Goal: Find specific page/section

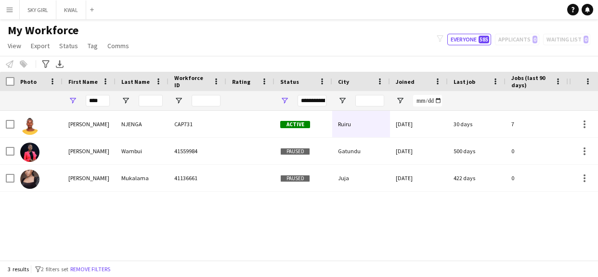
click at [102, 98] on input "****" at bounding box center [98, 101] width 24 height 12
type input "*"
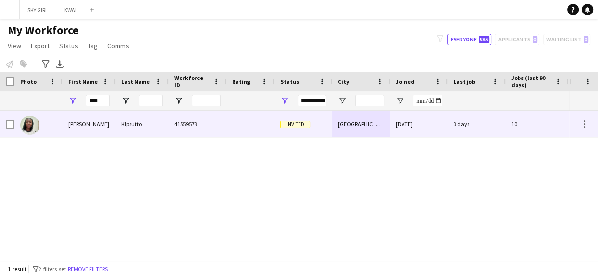
type input "****"
click at [176, 128] on div "41559573" at bounding box center [198, 124] width 58 height 26
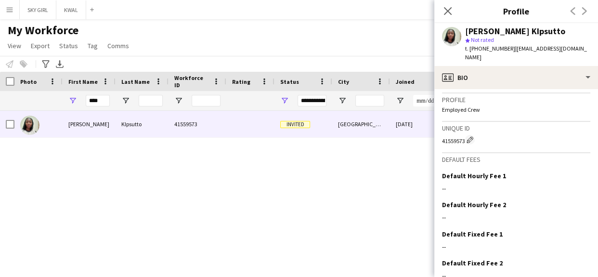
scroll to position [384, 0]
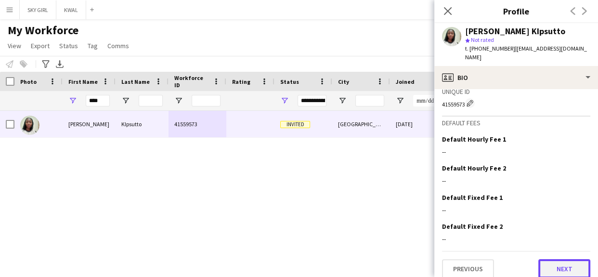
click at [543, 259] on button "Next" at bounding box center [565, 268] width 52 height 19
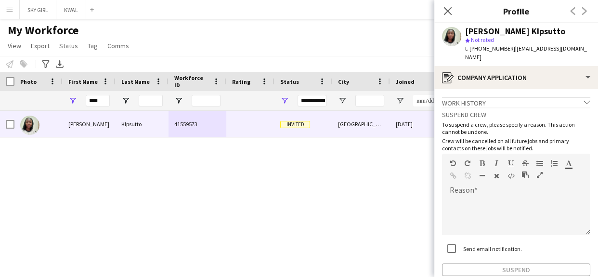
scroll to position [44, 0]
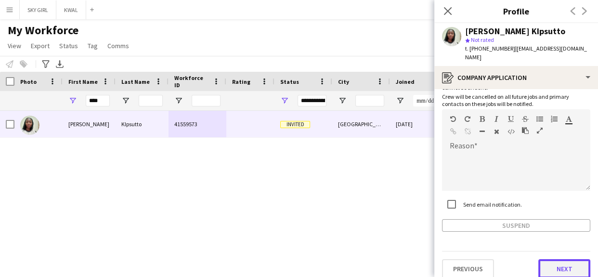
click at [541, 260] on button "Next" at bounding box center [565, 268] width 52 height 19
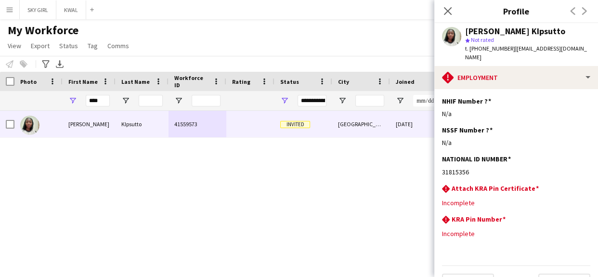
scroll to position [14, 0]
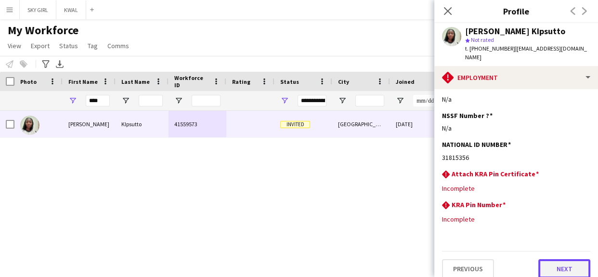
click at [544, 259] on button "Next" at bounding box center [565, 268] width 52 height 19
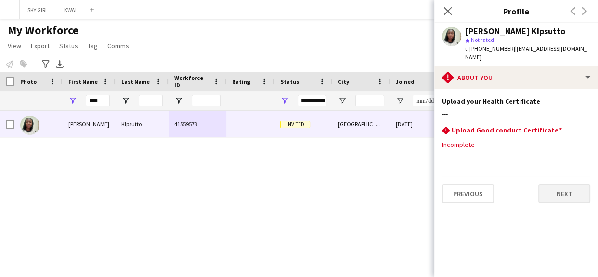
scroll to position [0, 0]
click at [554, 184] on button "Next" at bounding box center [565, 193] width 52 height 19
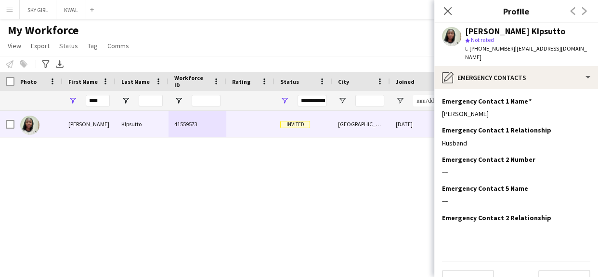
scroll to position [39, 0]
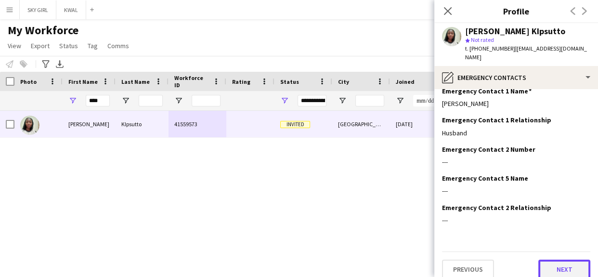
click at [539, 260] on button "Next" at bounding box center [565, 269] width 52 height 19
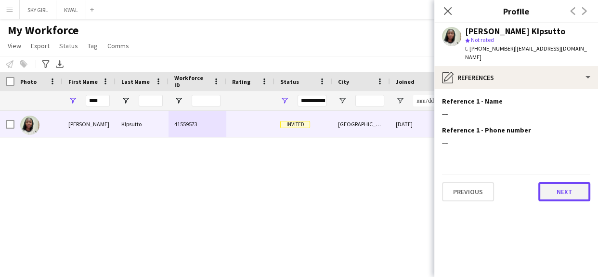
click at [547, 182] on button "Next" at bounding box center [565, 191] width 52 height 19
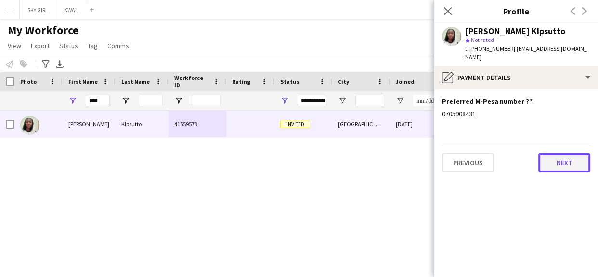
click at [549, 154] on button "Next" at bounding box center [565, 162] width 52 height 19
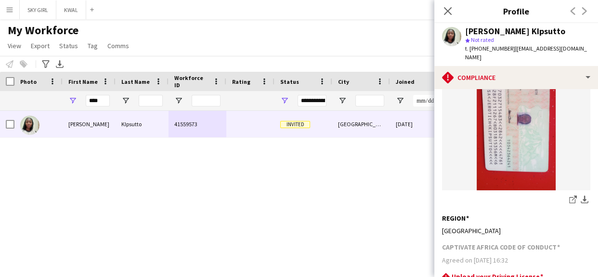
scroll to position [296, 0]
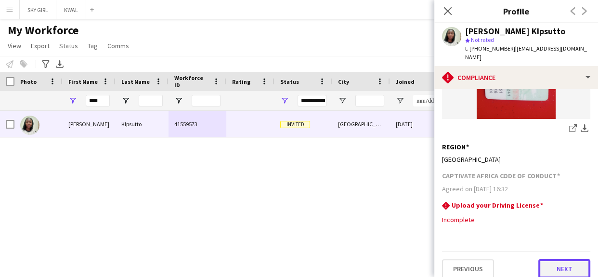
click at [543, 262] on button "Next" at bounding box center [565, 268] width 52 height 19
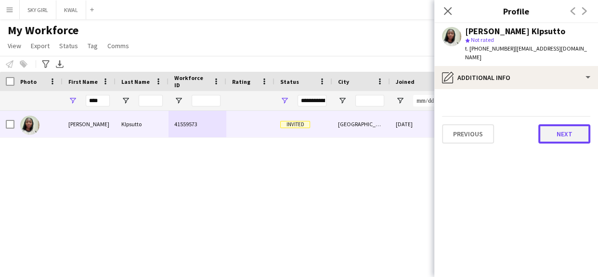
click at [551, 124] on button "Next" at bounding box center [565, 133] width 52 height 19
click at [545, 126] on button "Next" at bounding box center [565, 133] width 52 height 19
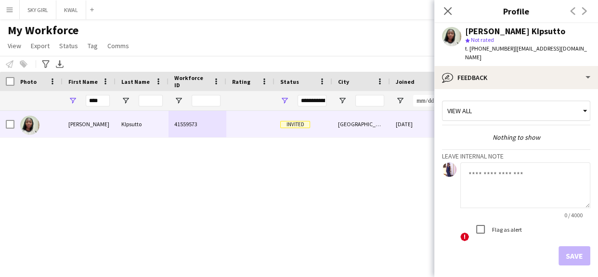
scroll to position [33, 0]
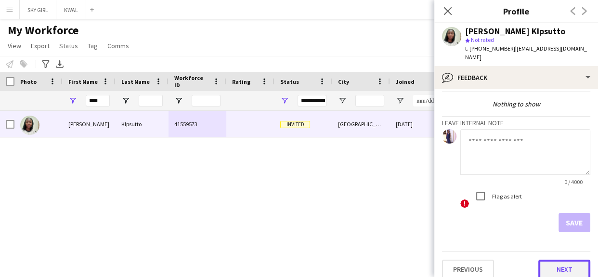
click at [541, 260] on button "Next" at bounding box center [565, 269] width 52 height 19
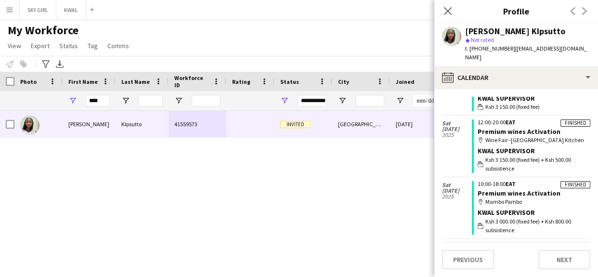
scroll to position [594, 0]
